Goal: Transaction & Acquisition: Purchase product/service

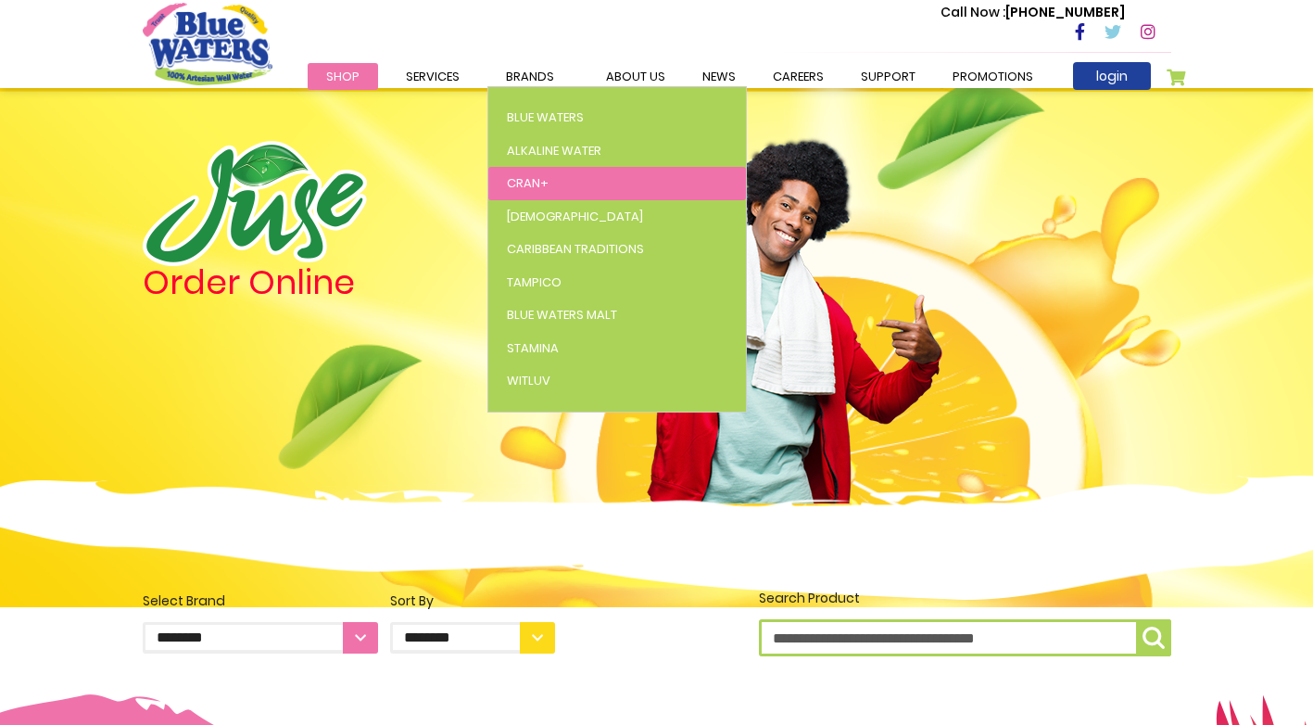
click at [524, 184] on span "Cran+" at bounding box center [528, 183] width 42 height 18
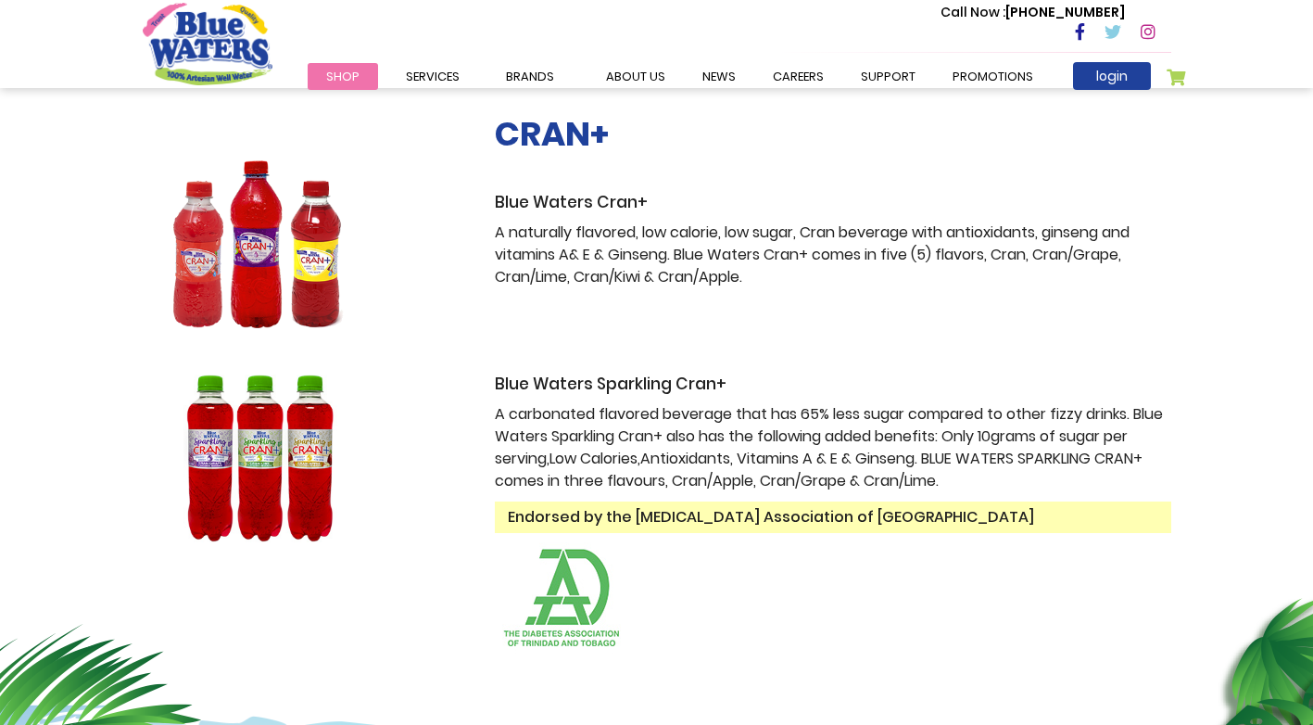
scroll to position [278, 0]
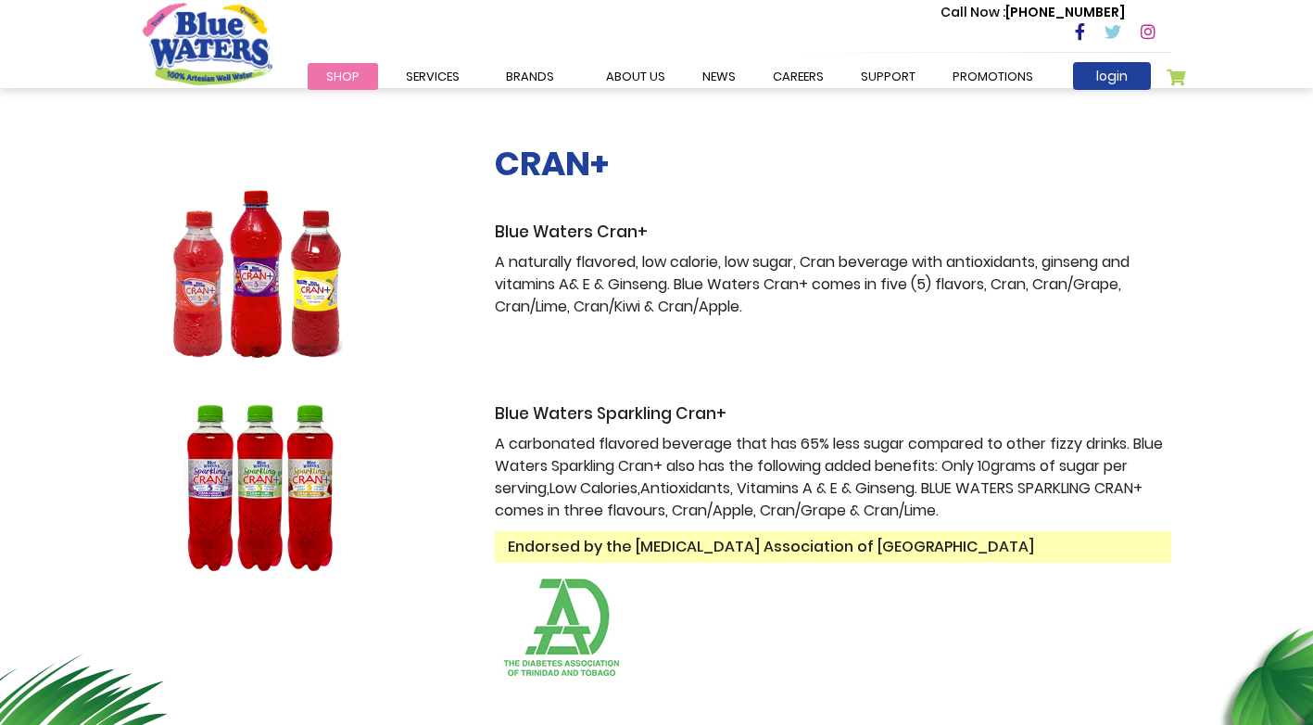
click at [212, 252] on img at bounding box center [259, 274] width 233 height 168
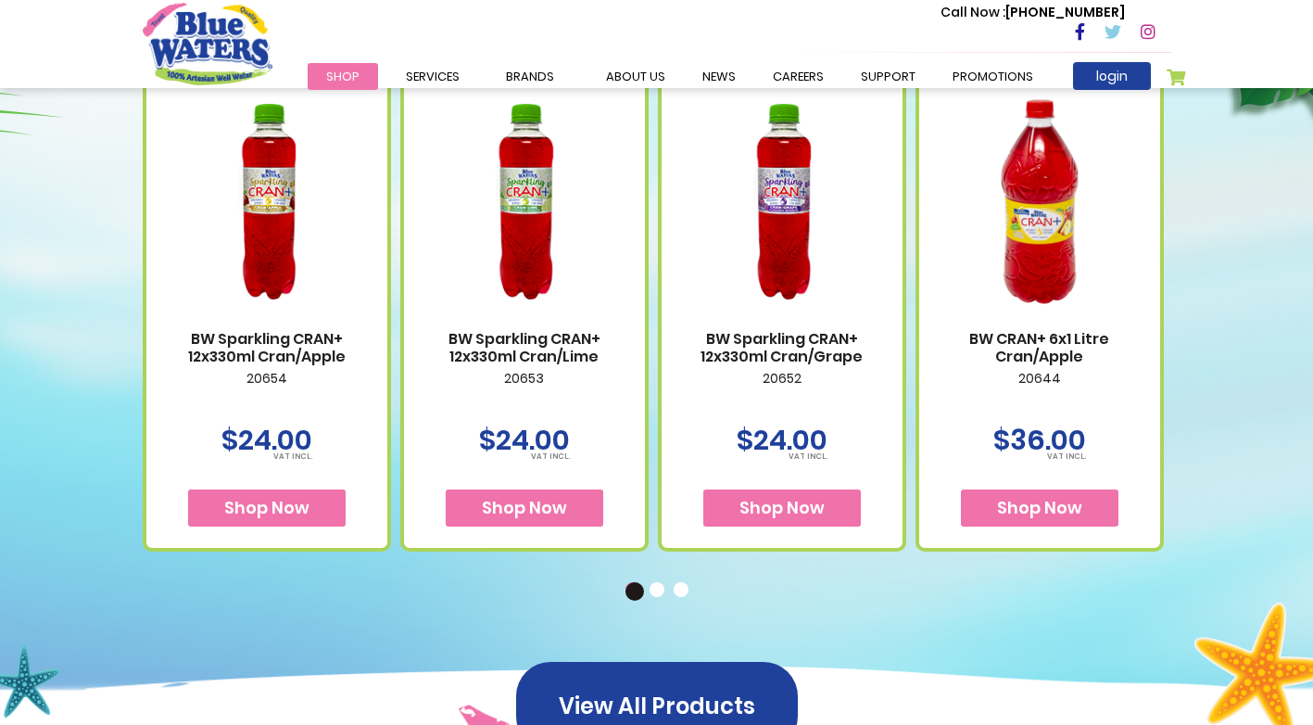
scroll to position [1112, 0]
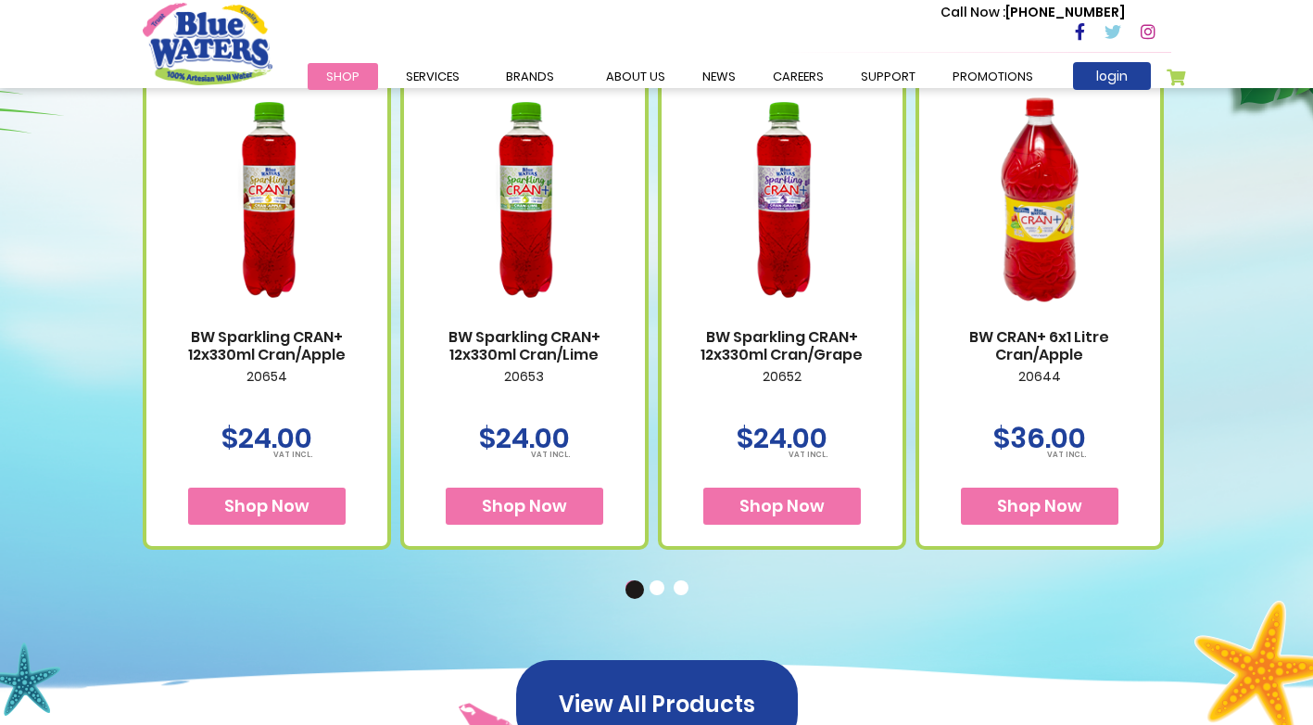
click at [663, 589] on button "2" at bounding box center [659, 589] width 19 height 19
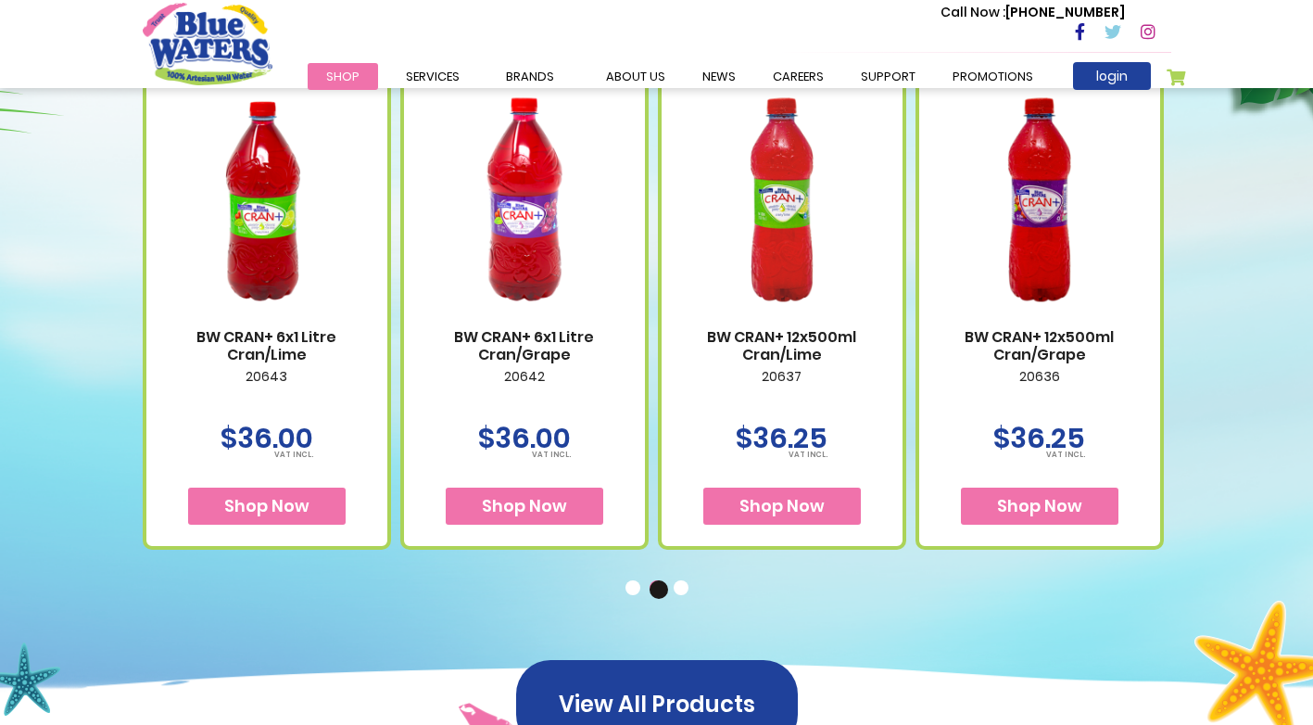
click at [634, 587] on button "1" at bounding box center [634, 589] width 19 height 19
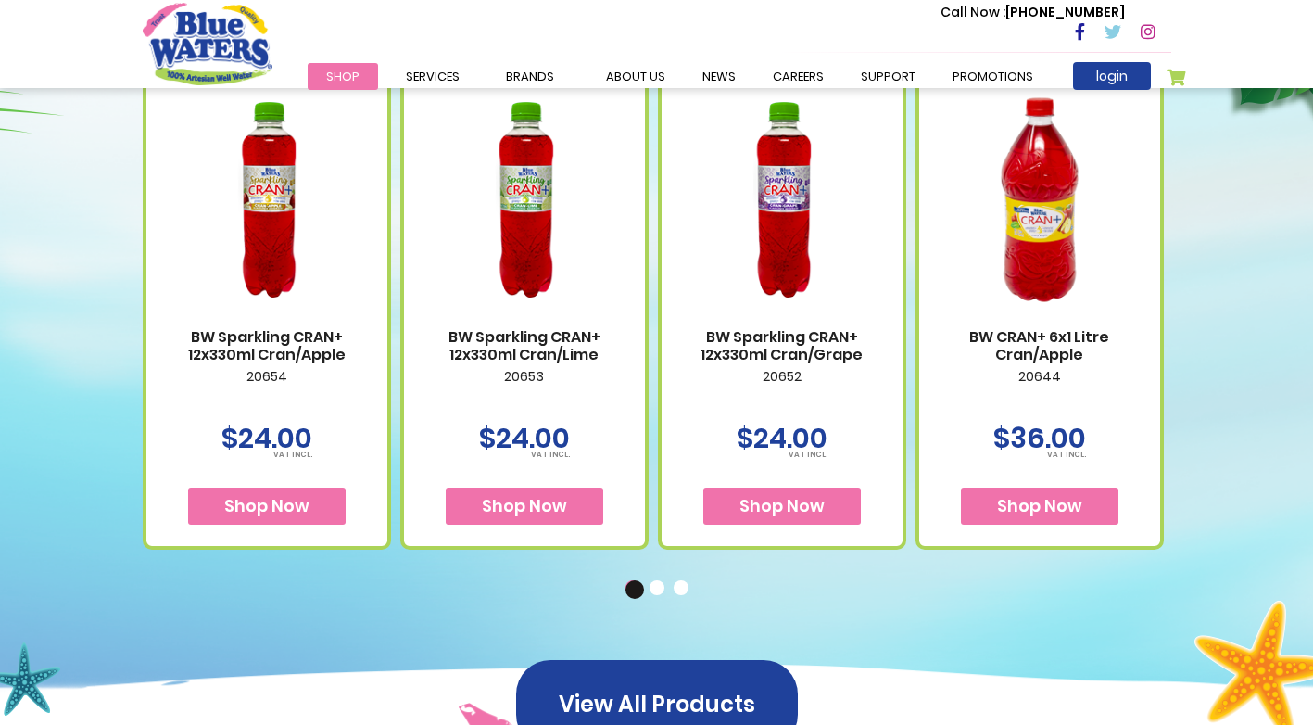
click at [663, 585] on button "2" at bounding box center [659, 589] width 19 height 19
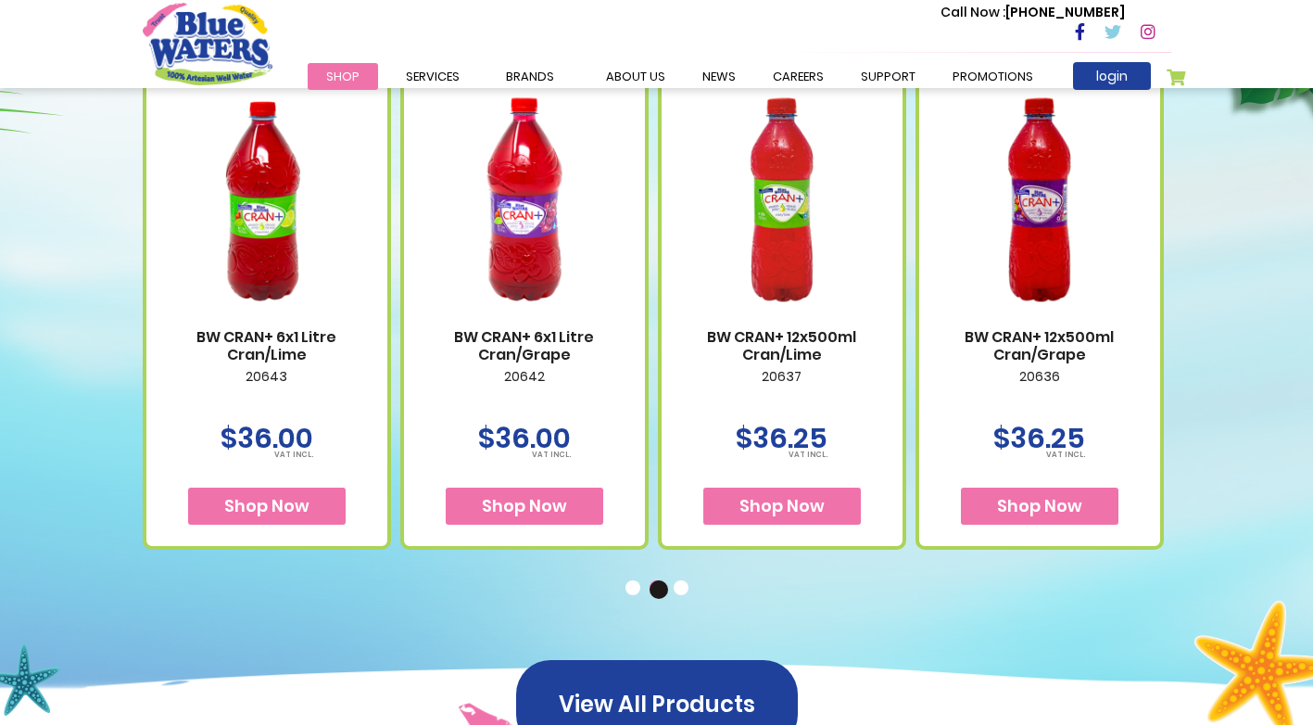
click at [683, 591] on button "3" at bounding box center [683, 589] width 19 height 19
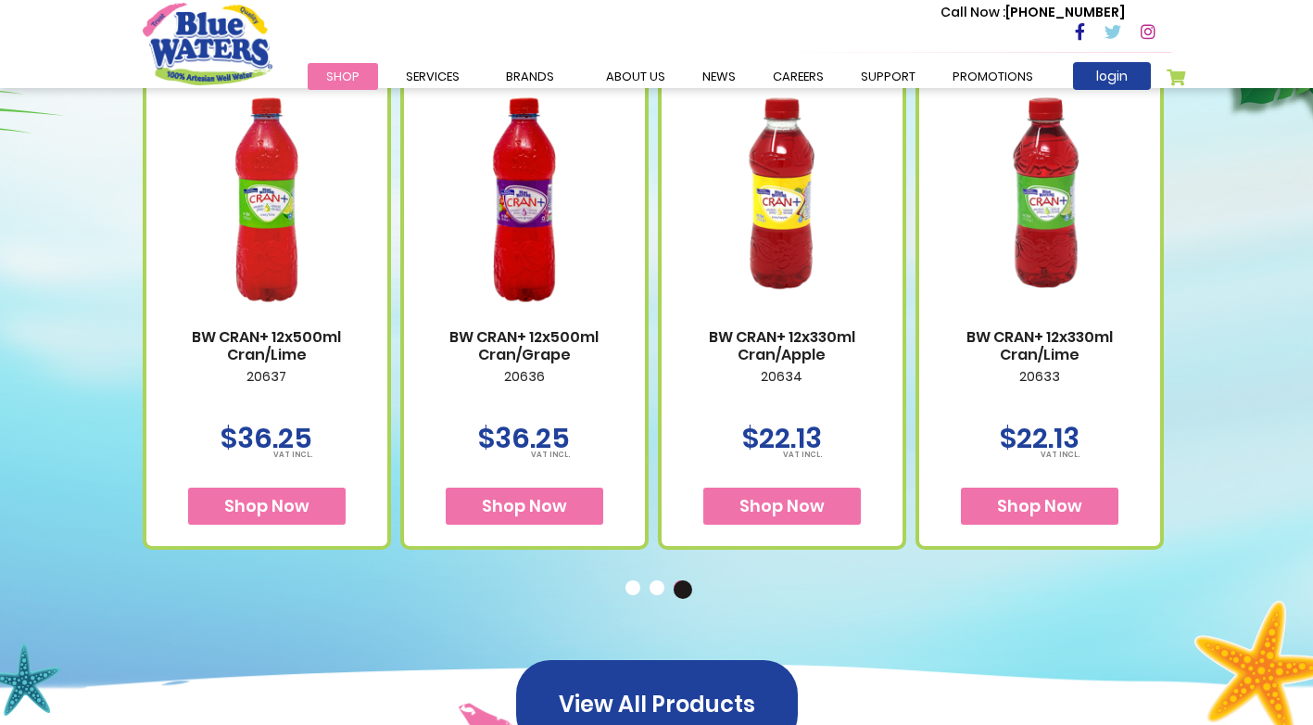
click at [524, 507] on span "Shop Now" at bounding box center [524, 505] width 85 height 23
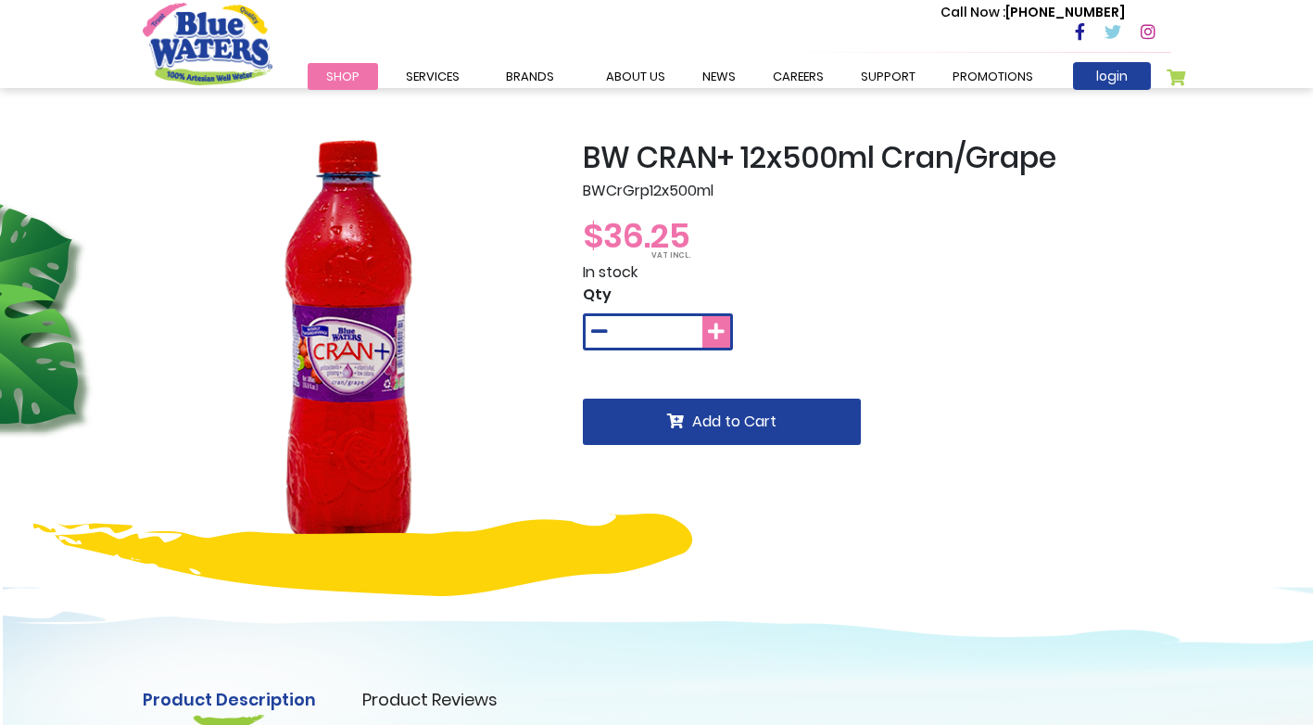
click at [728, 335] on button at bounding box center [716, 332] width 28 height 32
click at [601, 332] on icon at bounding box center [599, 331] width 17 height 19
type input "*"
